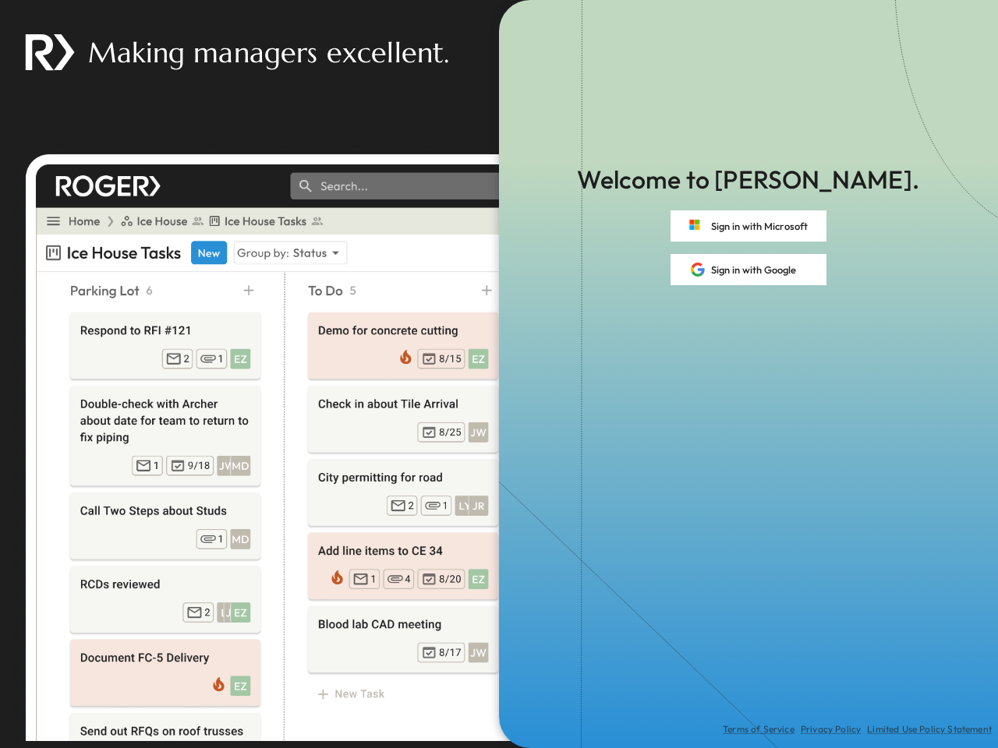
click at [499, 374] on div "Terms of Service Privacy Policy Limited Use Policy Statement" at bounding box center [748, 516] width 499 height 463
click at [748, 226] on button "Sign in with Microsoft" at bounding box center [748, 225] width 156 height 31
click at [748, 270] on button "Sign in with Google" at bounding box center [748, 269] width 156 height 31
click at [499, 374] on div "Terms of Service Privacy Policy Limited Use Policy Statement" at bounding box center [748, 516] width 499 height 463
click at [748, 226] on button "Sign in with Microsoft" at bounding box center [748, 225] width 156 height 31
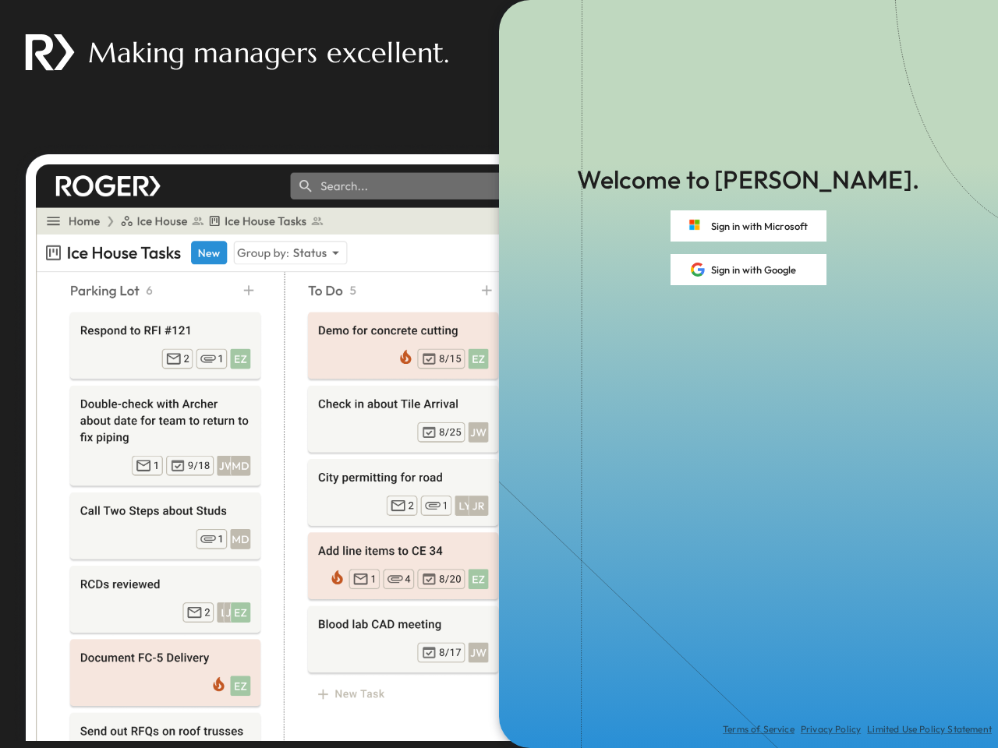
click at [748, 270] on button "Sign in with Google" at bounding box center [748, 269] width 156 height 31
